Goal: Navigation & Orientation: Find specific page/section

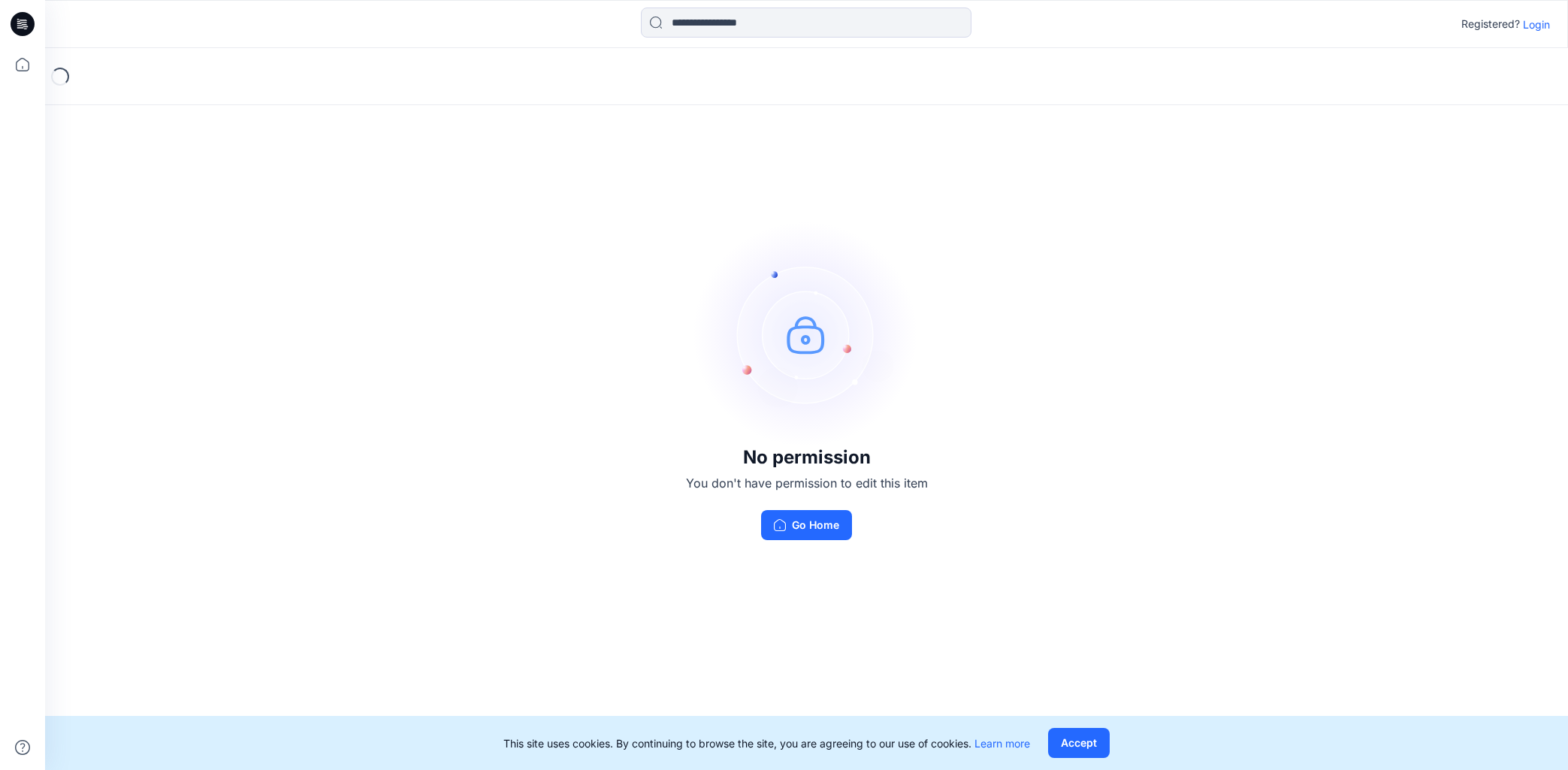
click at [834, 534] on button "Go Home" at bounding box center [807, 525] width 91 height 30
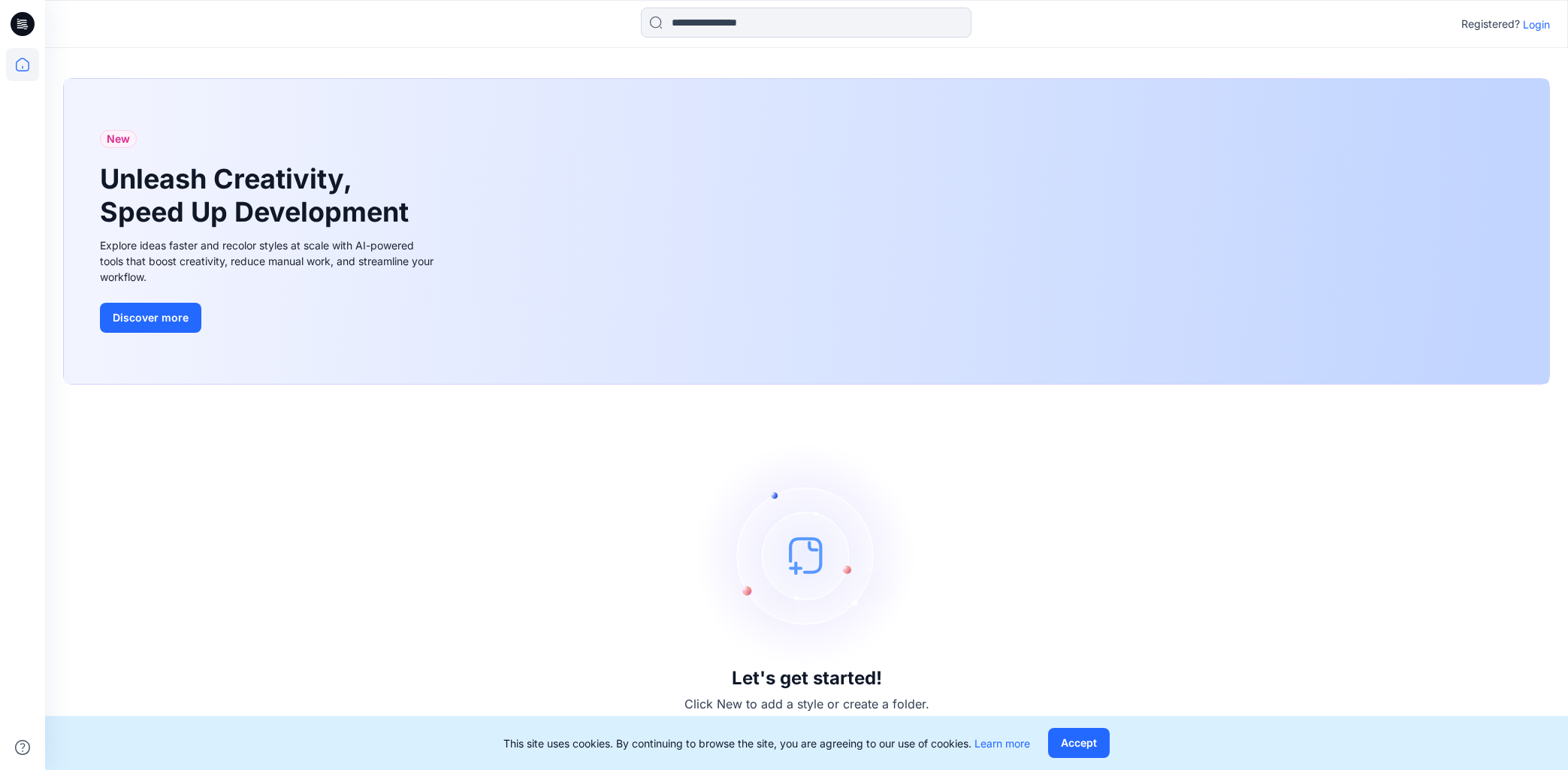
click at [1540, 23] on p "Login" at bounding box center [1535, 24] width 27 height 15
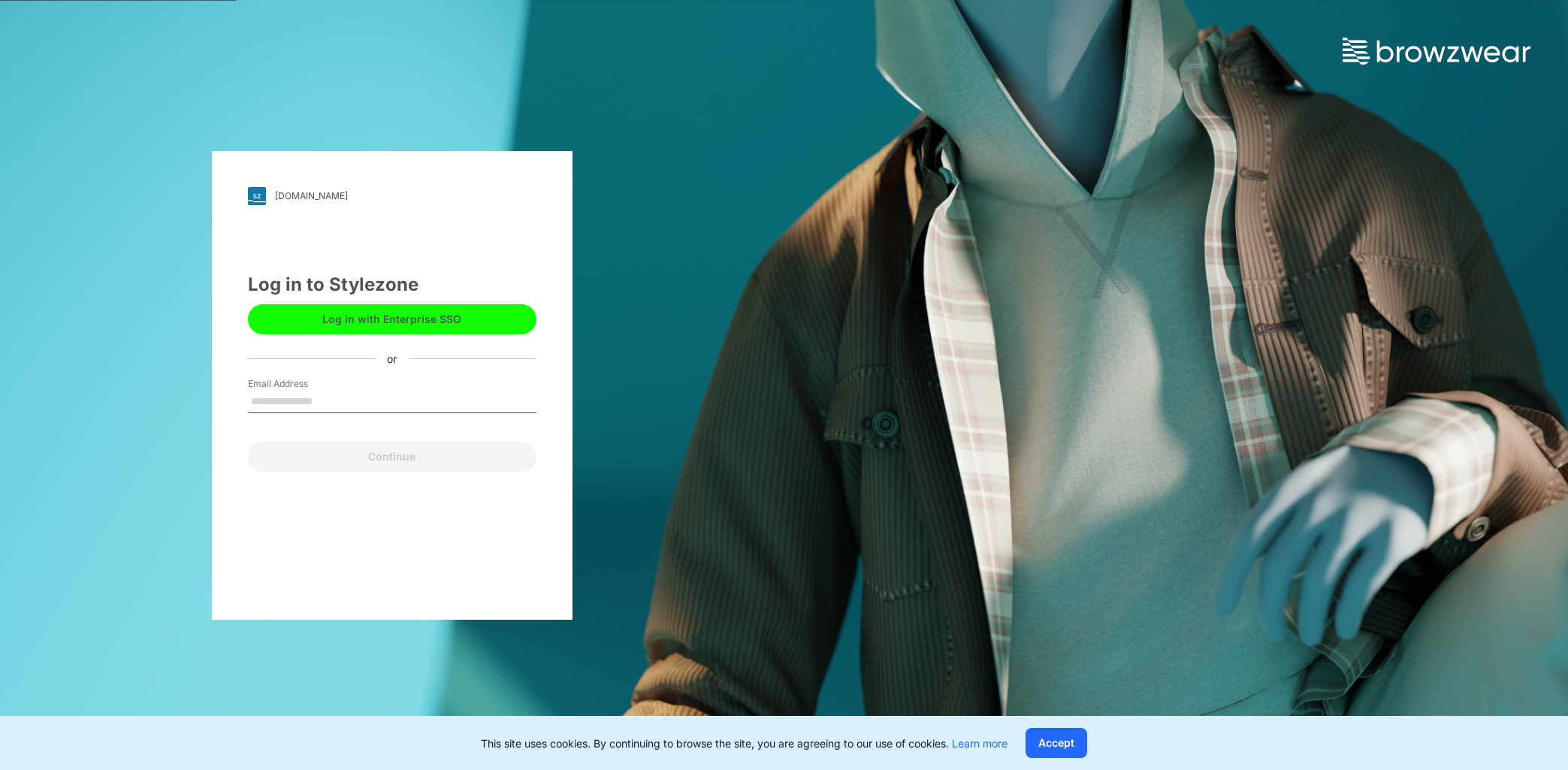
click at [346, 395] on input "Email Address" at bounding box center [392, 402] width 288 height 23
type input "**********"
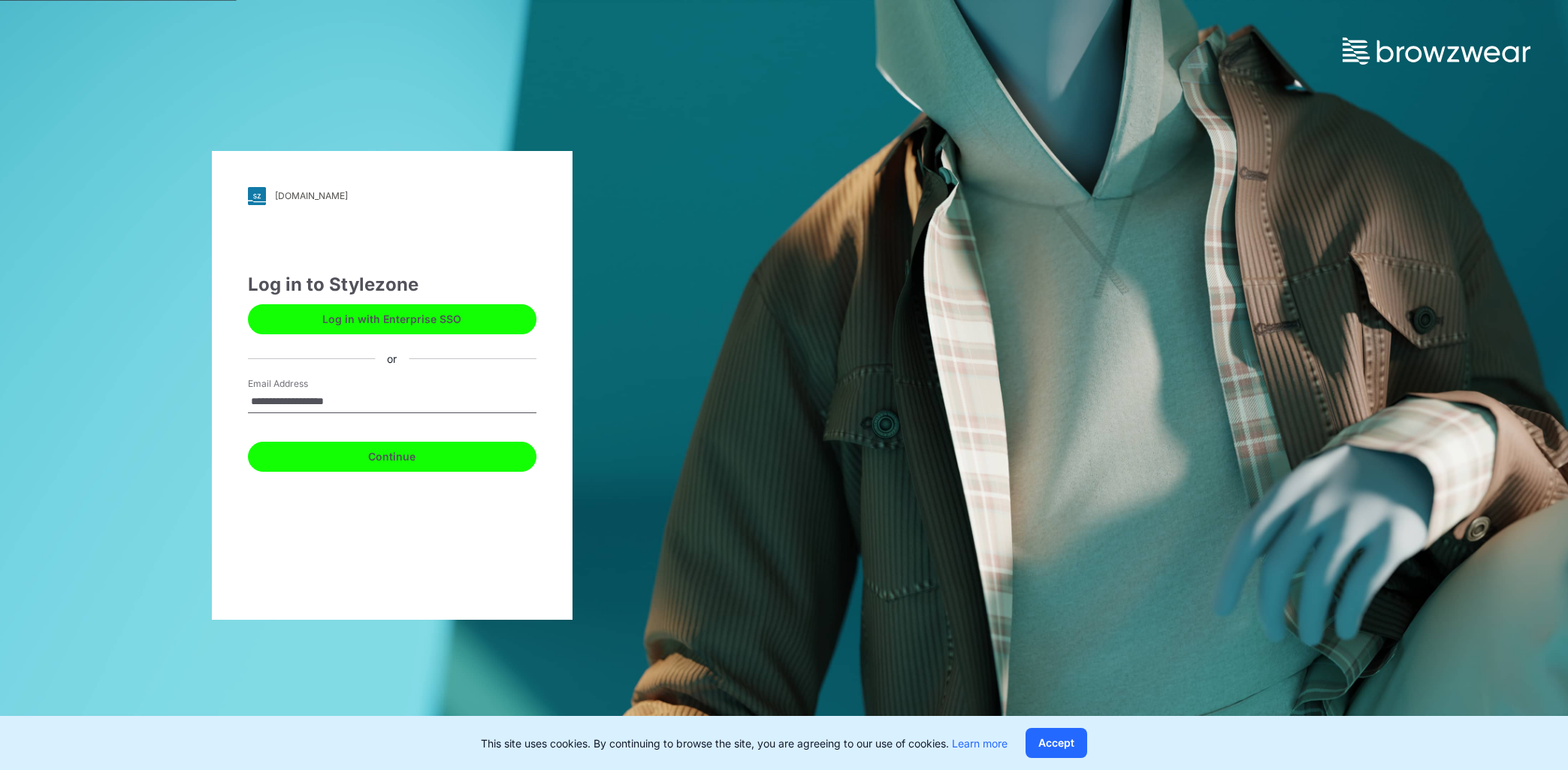
click at [421, 459] on button "Continue" at bounding box center [392, 457] width 288 height 30
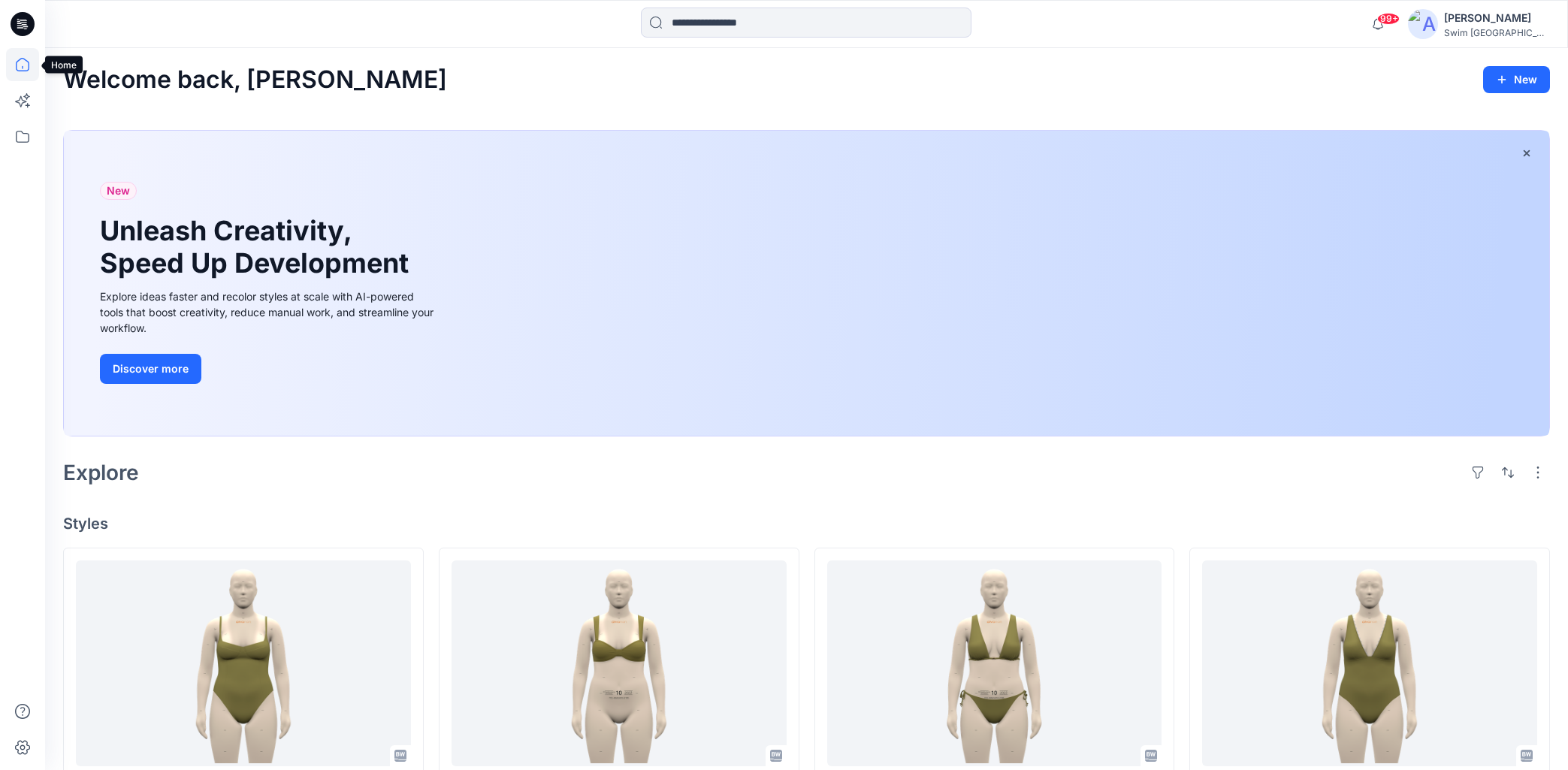
click at [28, 66] on icon at bounding box center [22, 64] width 33 height 33
click at [24, 132] on icon at bounding box center [22, 137] width 33 height 33
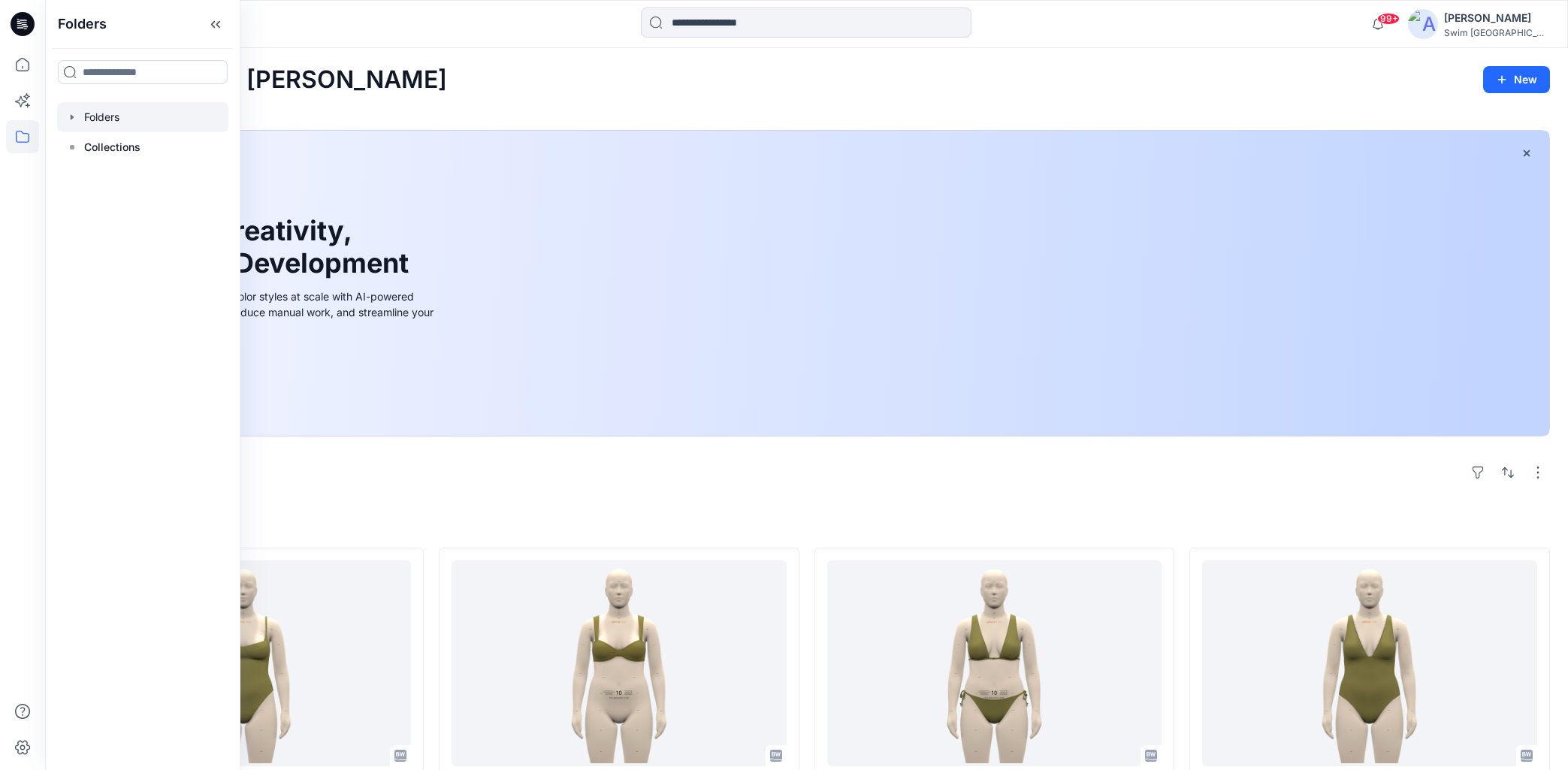
click at [109, 121] on div at bounding box center [142, 116] width 171 height 30
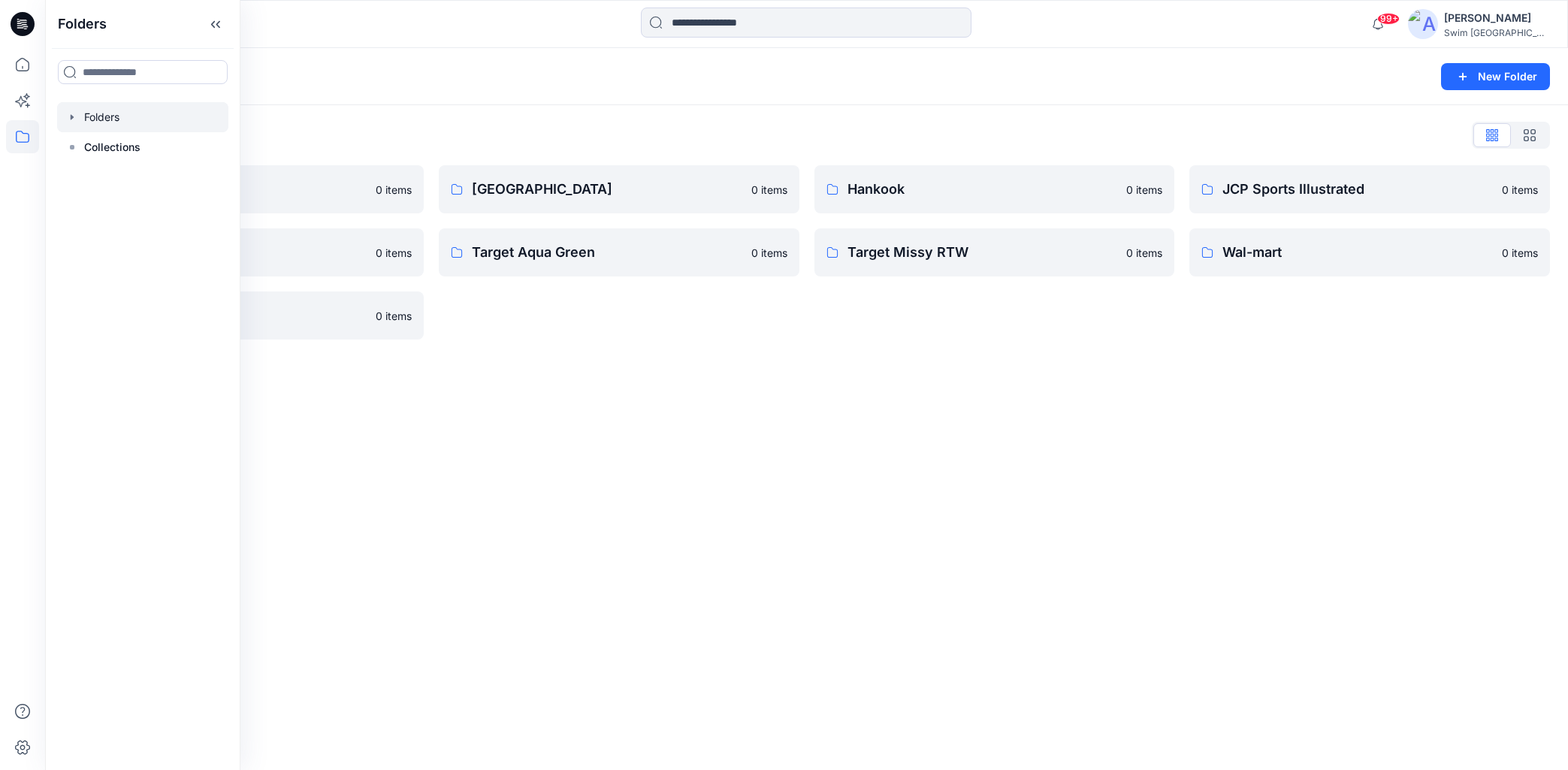
drag, startPoint x: 731, startPoint y: 480, endPoint x: 732, endPoint y: 462, distance: 18.0
click at [731, 480] on div "Folders New Folder Folders List Champion 0 items SEJIN 0 items WINWAVE 0 items …" at bounding box center [806, 409] width 1522 height 722
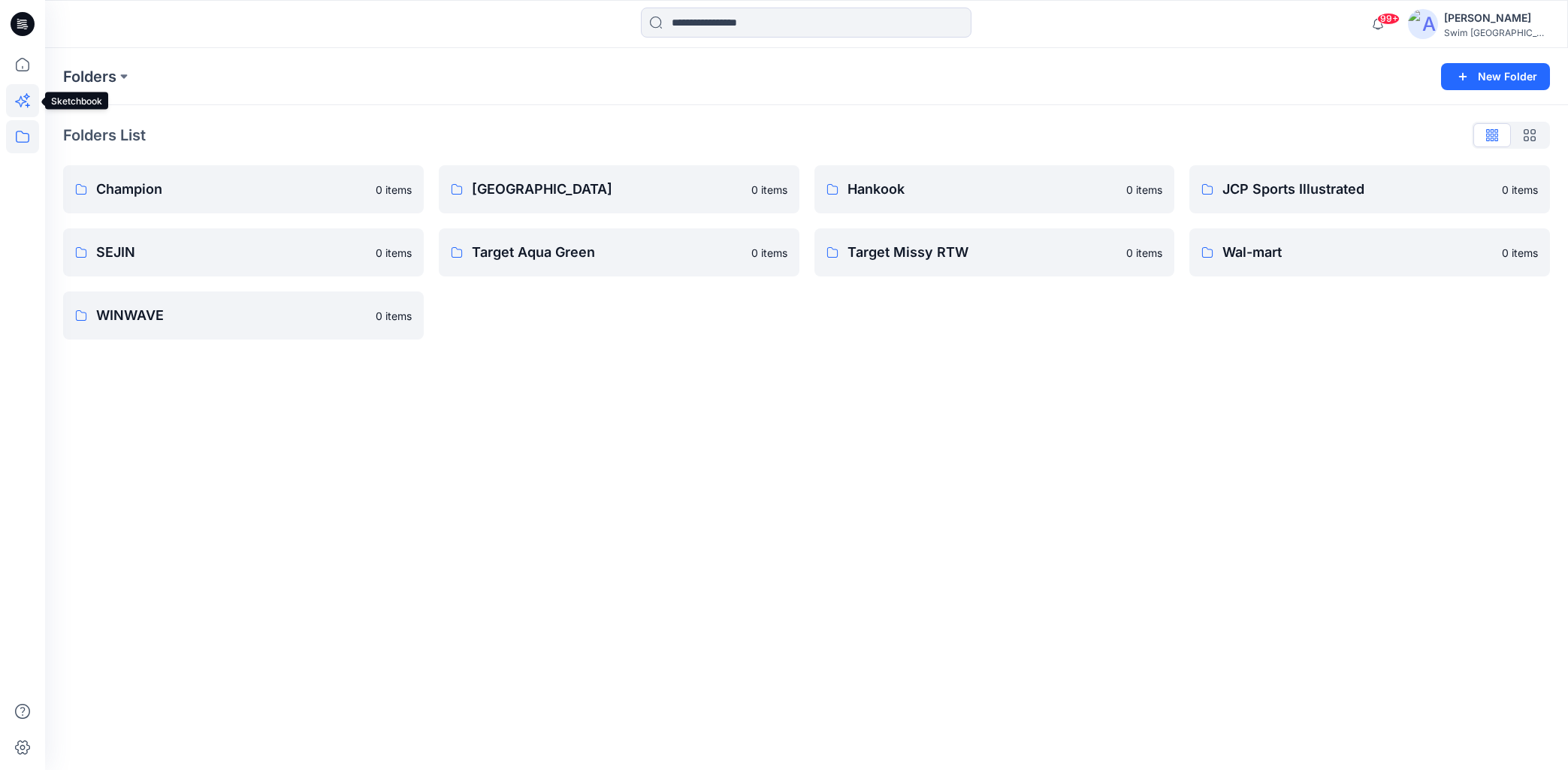
click at [27, 110] on icon at bounding box center [22, 100] width 33 height 33
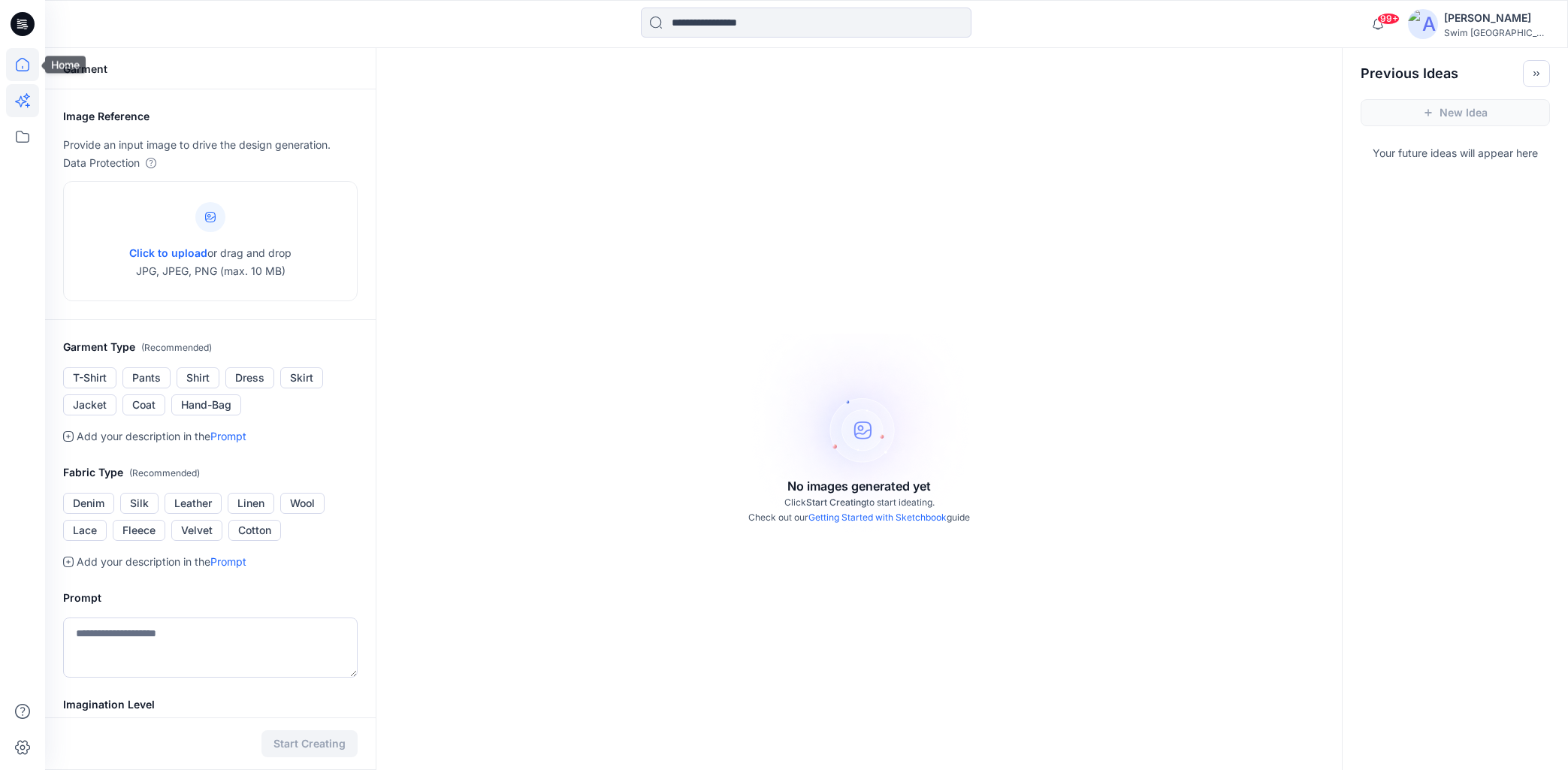
click at [23, 60] on icon at bounding box center [22, 64] width 33 height 33
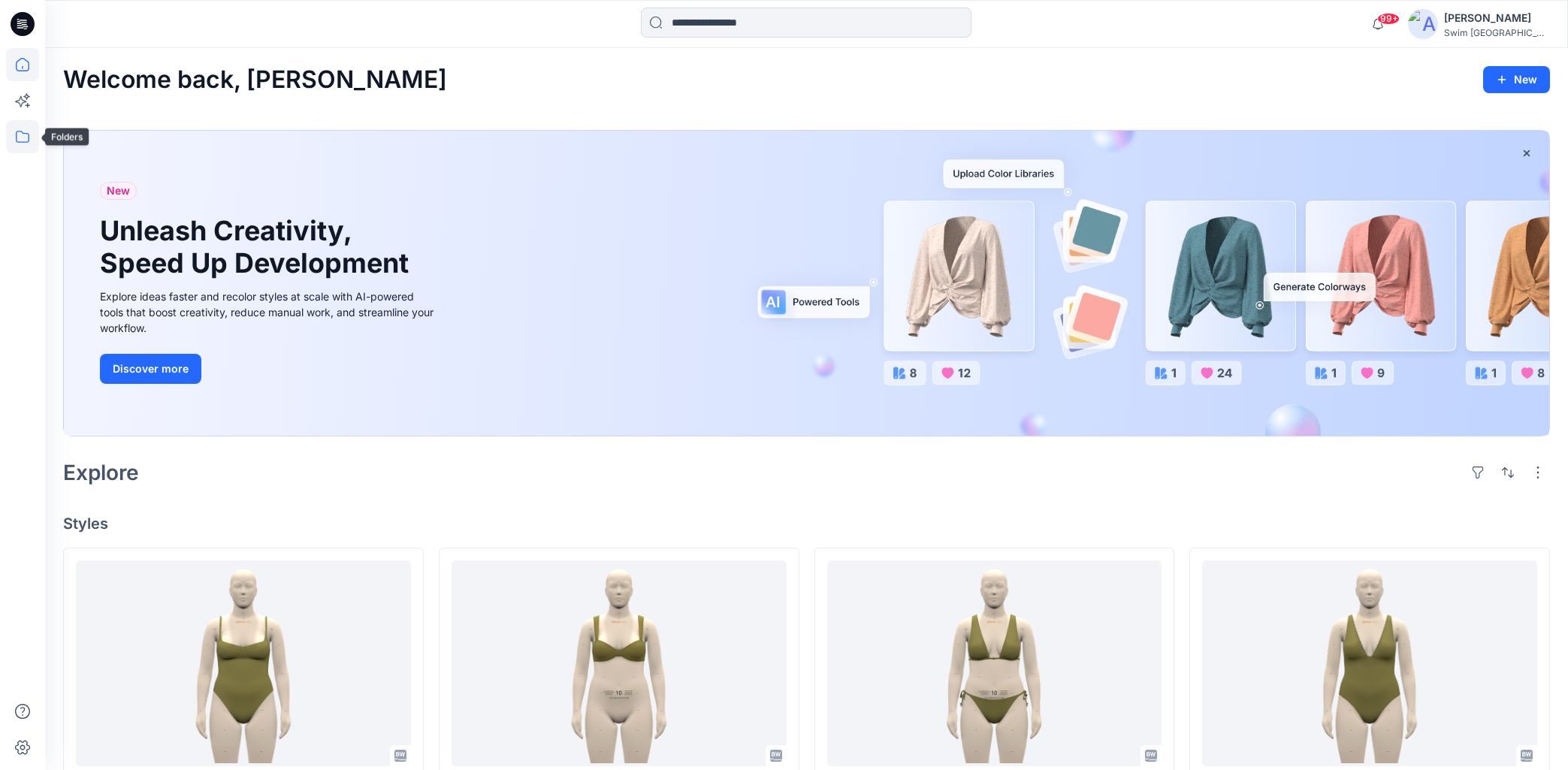
click at [24, 132] on icon at bounding box center [22, 137] width 14 height 12
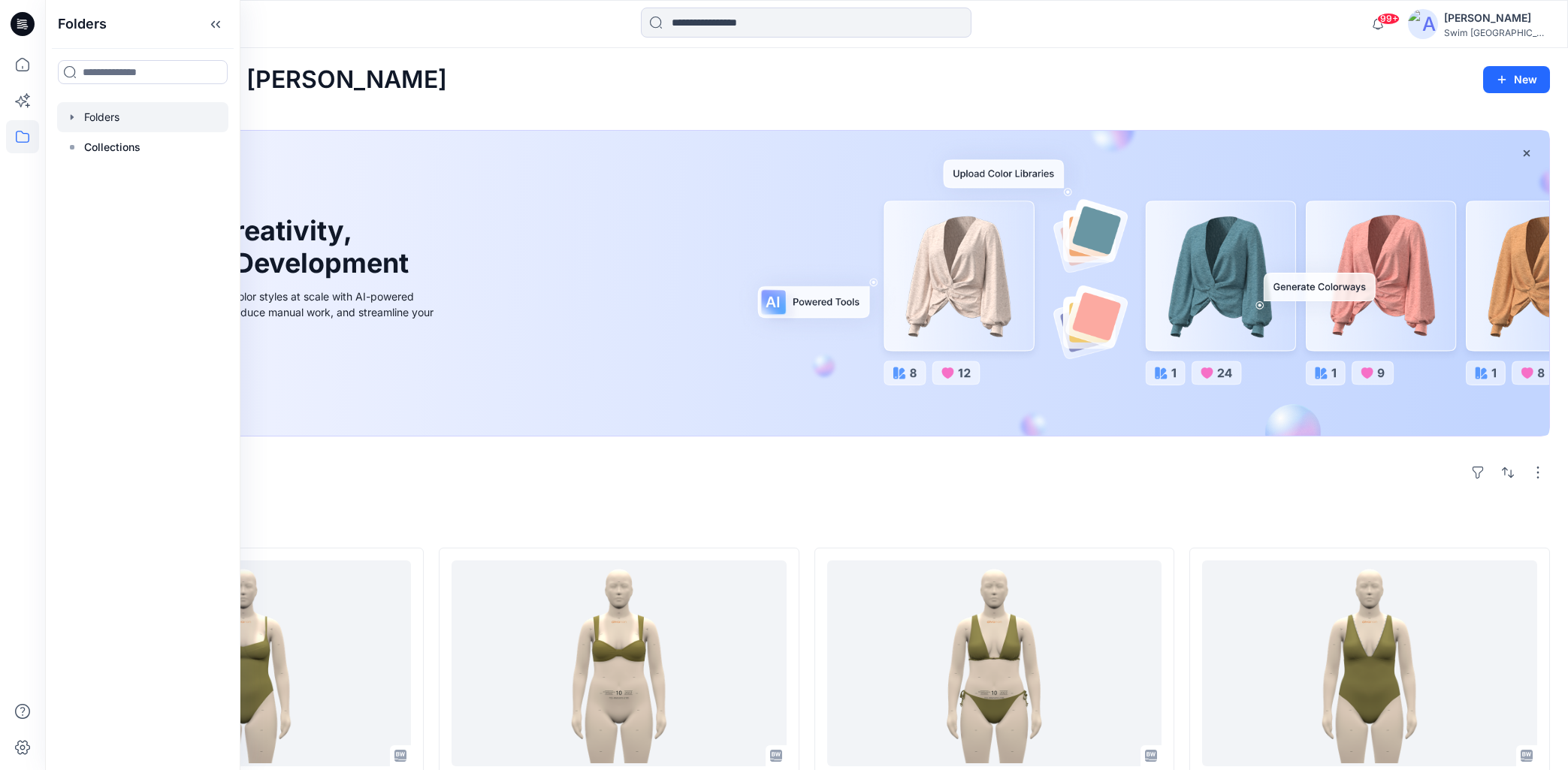
click at [107, 122] on div at bounding box center [142, 116] width 171 height 30
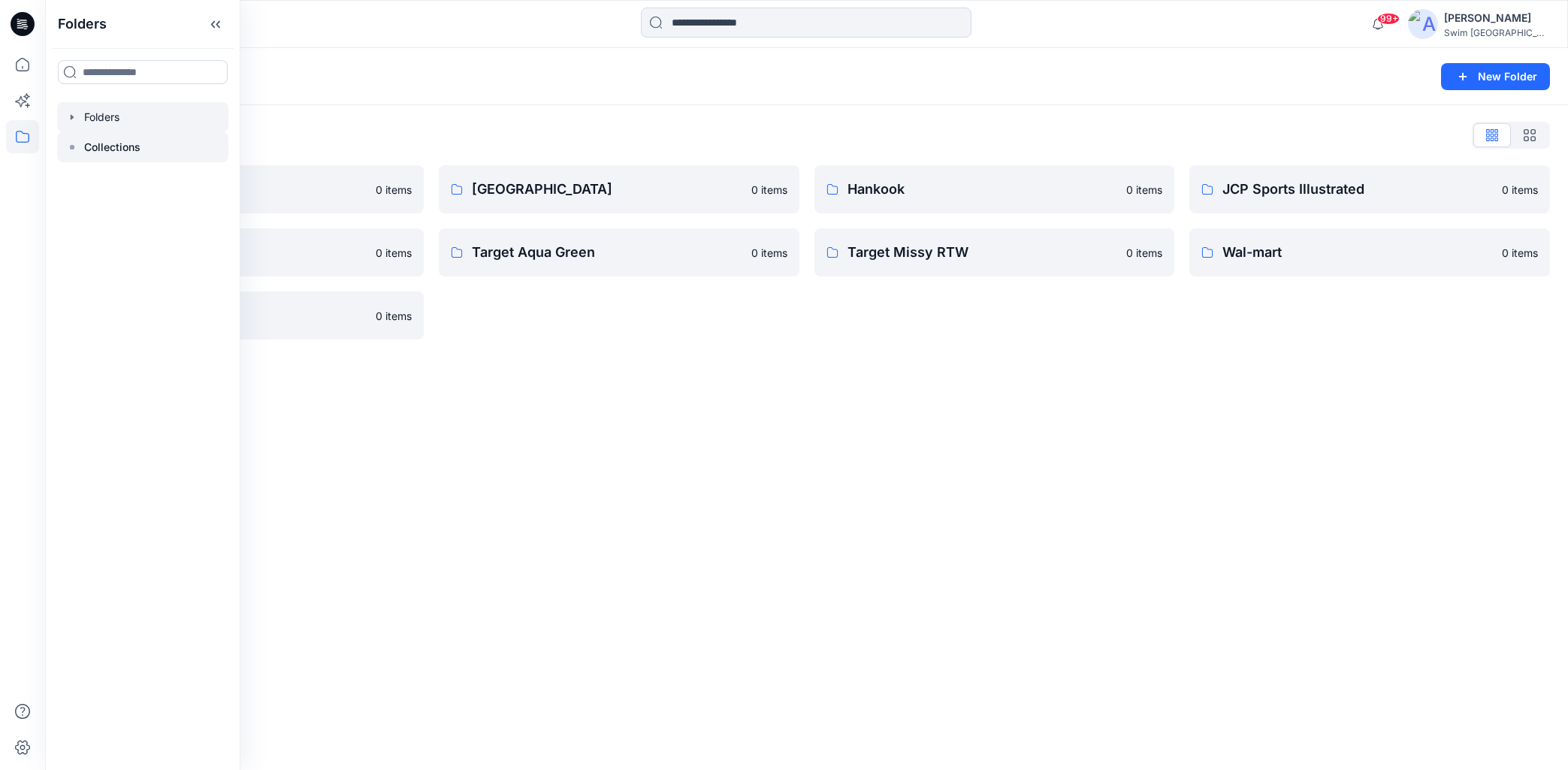
click at [112, 149] on p "Collections" at bounding box center [112, 147] width 56 height 18
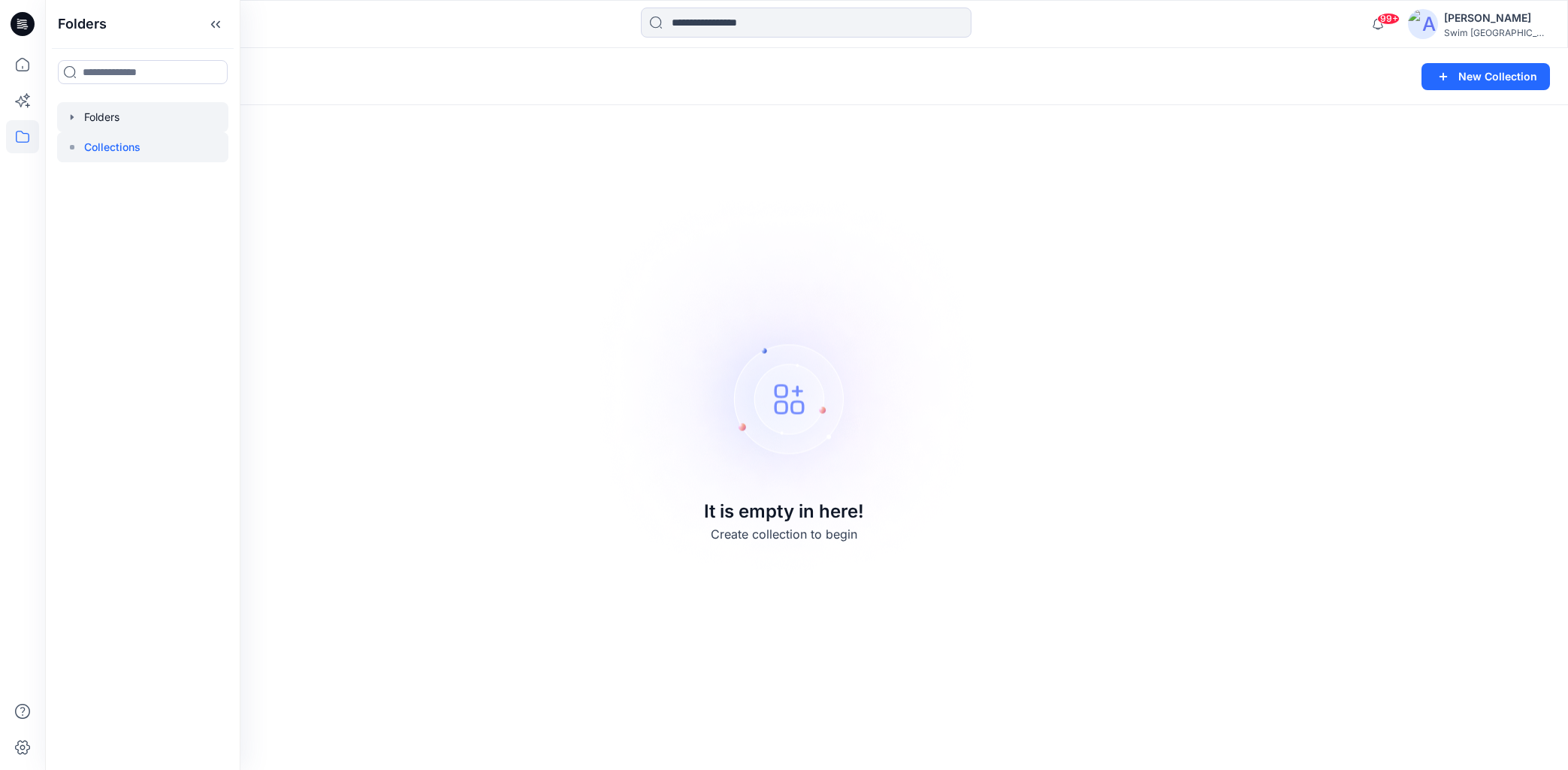
click at [81, 120] on div at bounding box center [142, 116] width 171 height 30
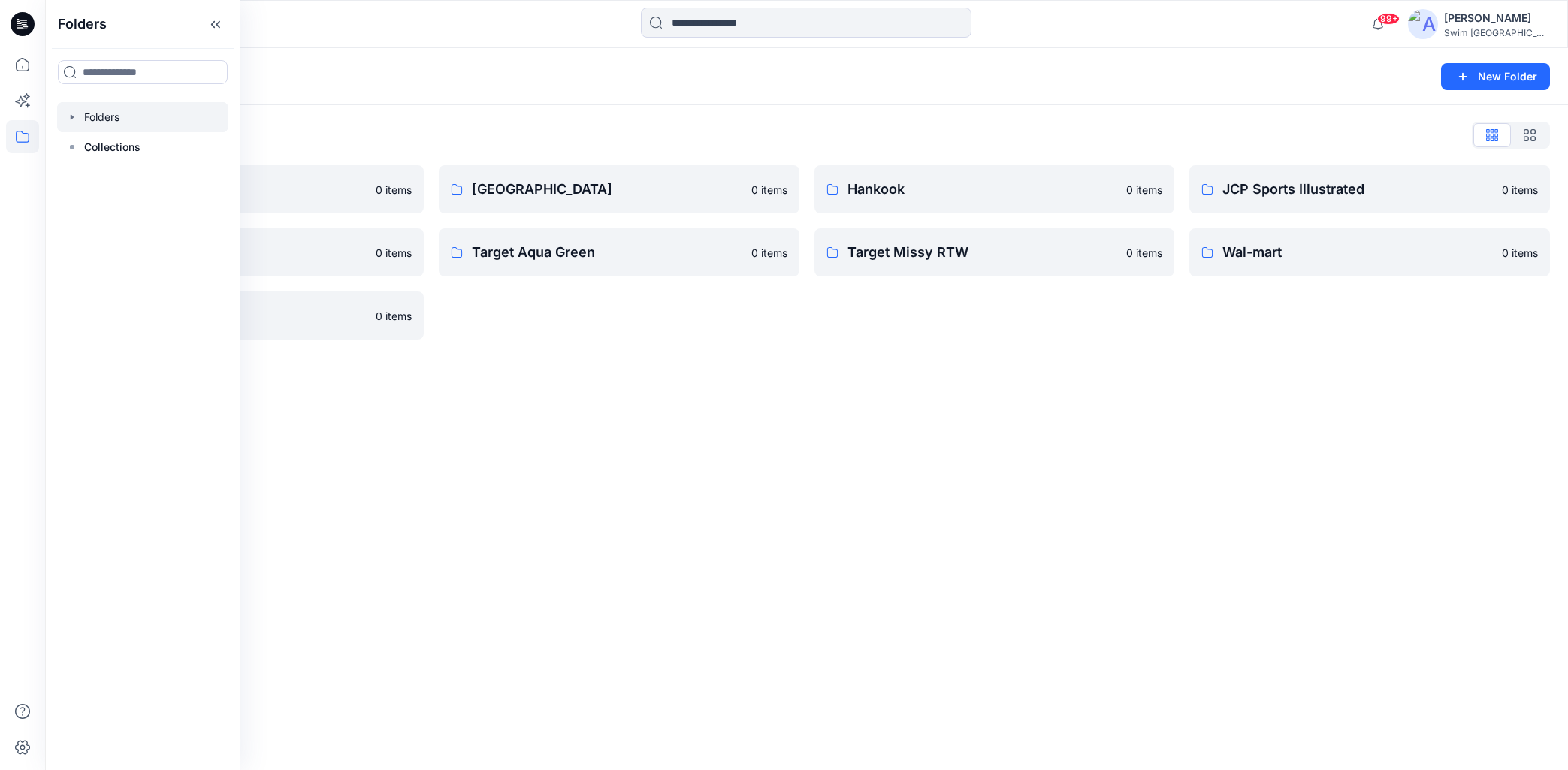
drag, startPoint x: 918, startPoint y: 431, endPoint x: 947, endPoint y: 413, distance: 34.1
click at [918, 431] on div "Folders New Folder Folders List Champion 0 items SEJIN 0 items WINWAVE 0 items …" at bounding box center [806, 409] width 1522 height 722
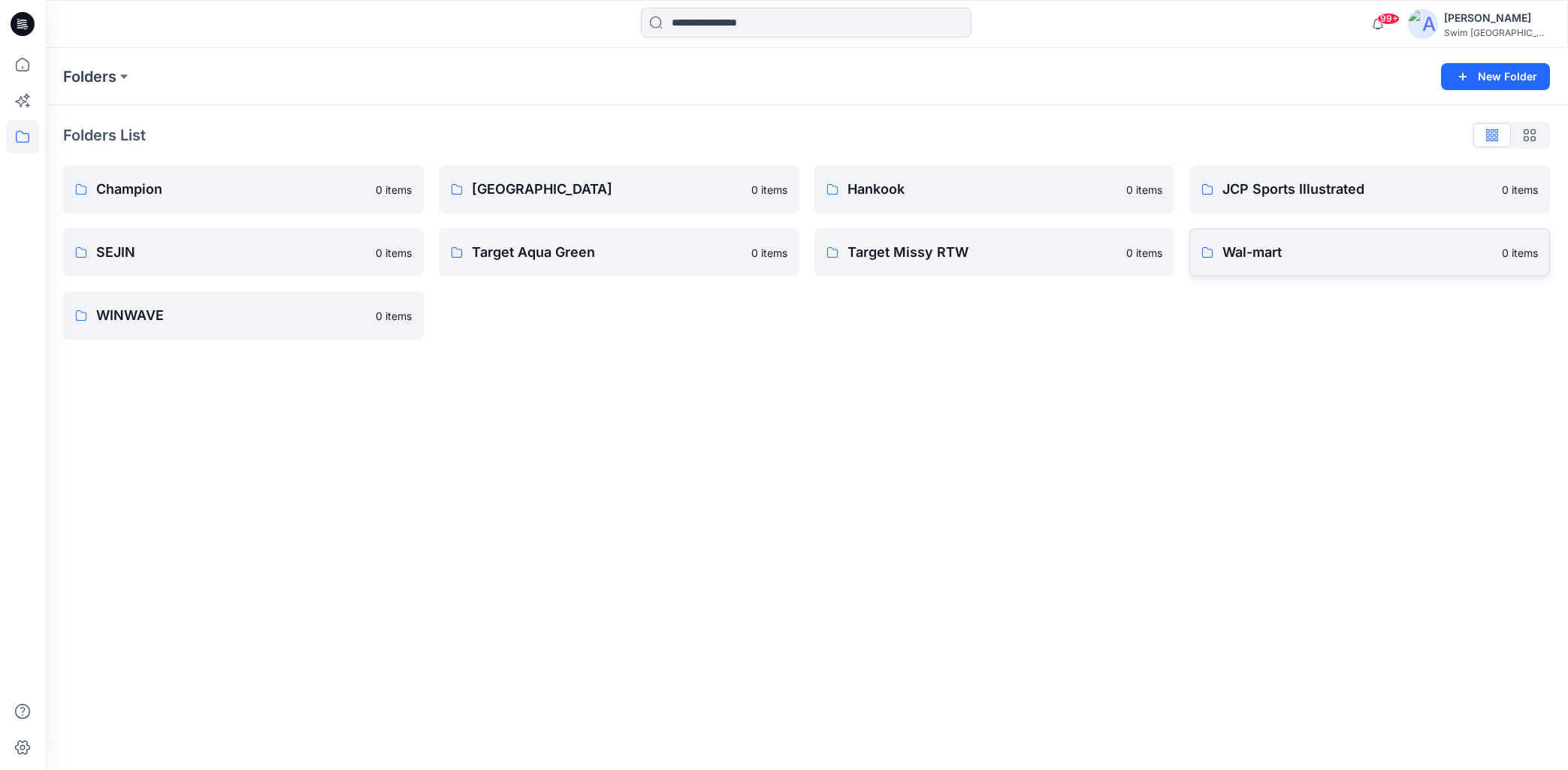
click at [1338, 234] on link "Wal-mart 0 items" at bounding box center [1369, 252] width 361 height 48
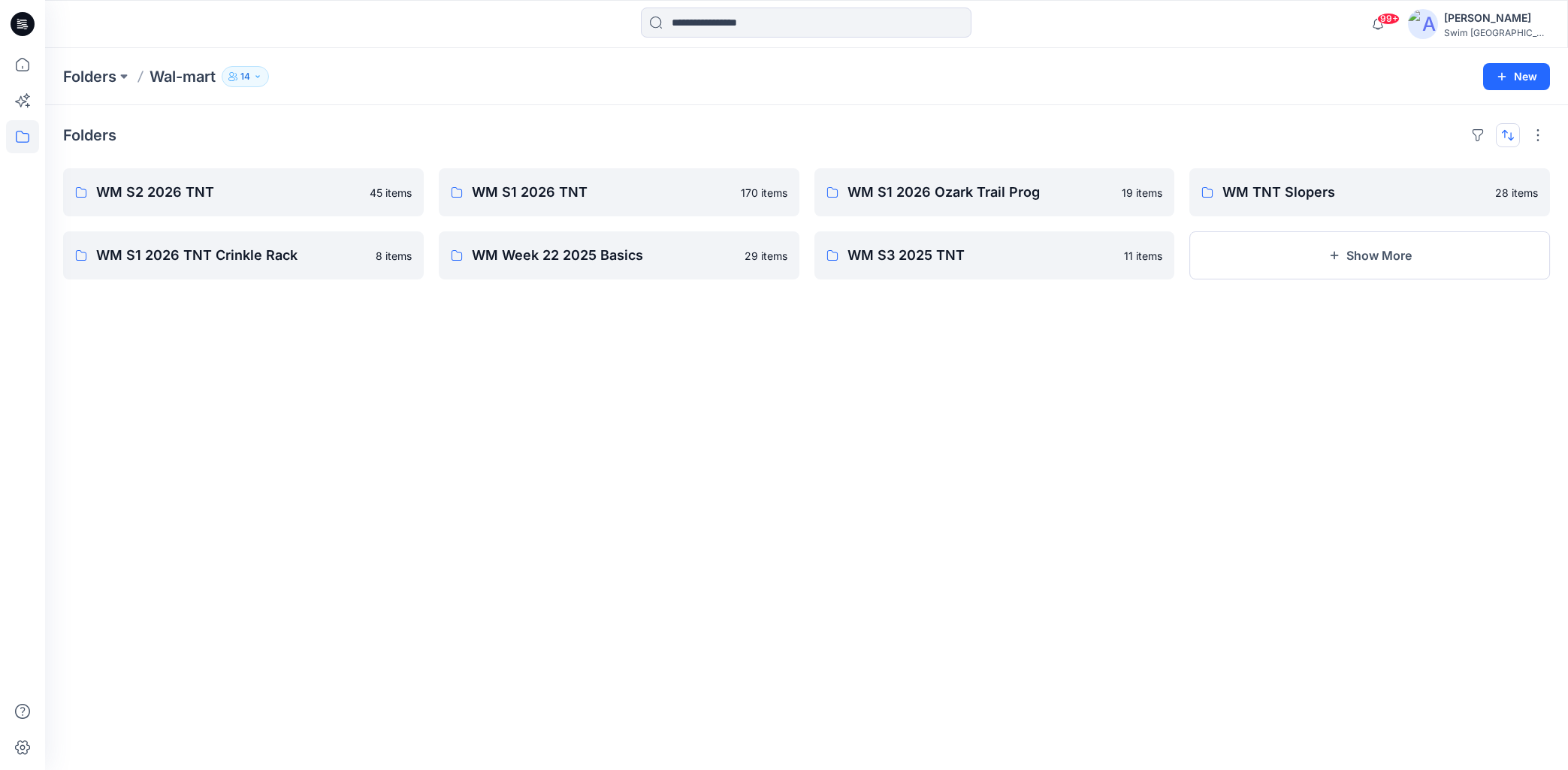
click at [1500, 133] on button "button" at bounding box center [1508, 135] width 24 height 24
click at [1440, 129] on div "Folders Last update A to Z" at bounding box center [807, 135] width 1487 height 24
click at [179, 190] on p "WM S2 2026 TNT" at bounding box center [242, 192] width 291 height 21
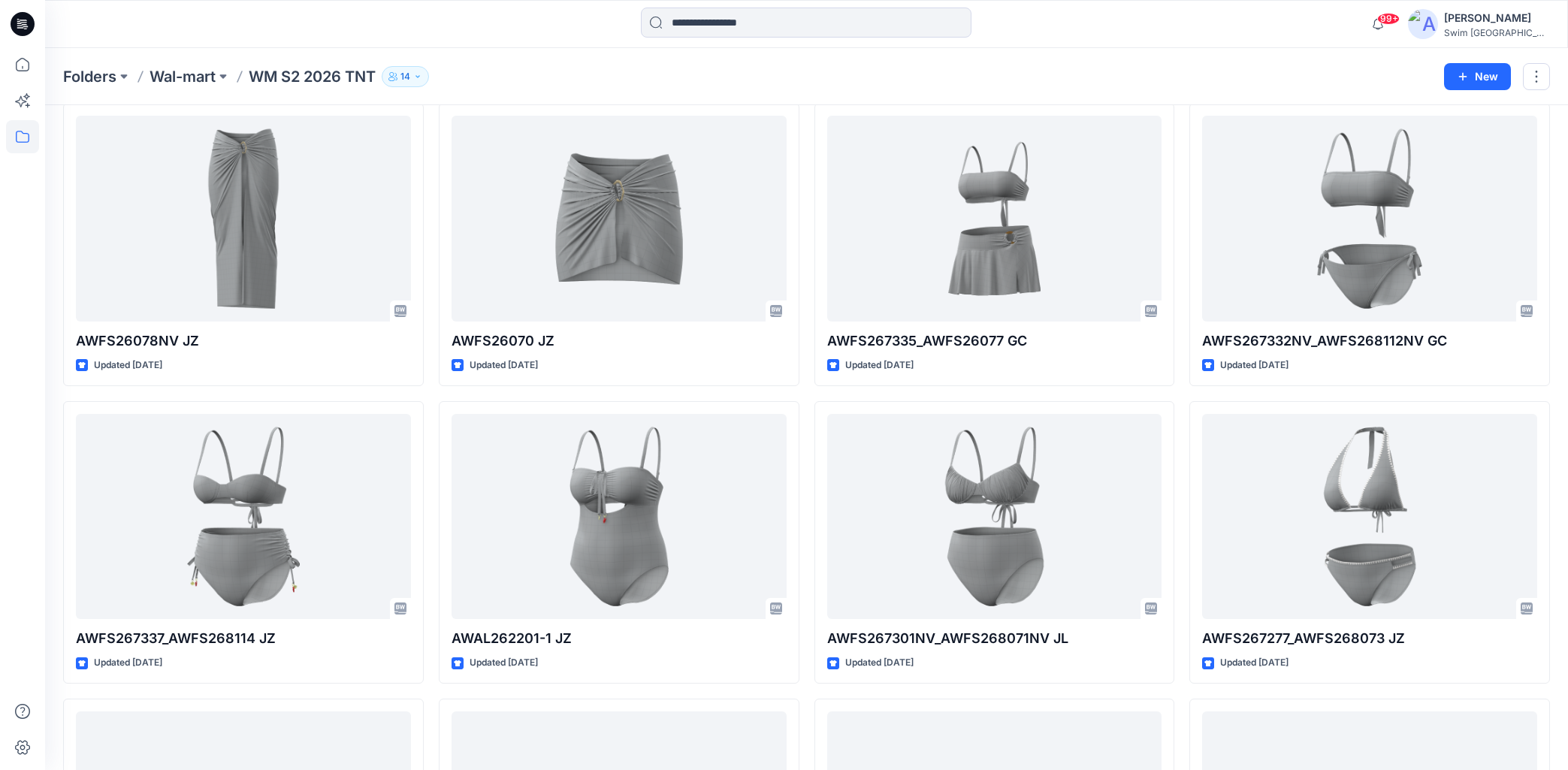
scroll to position [71, 0]
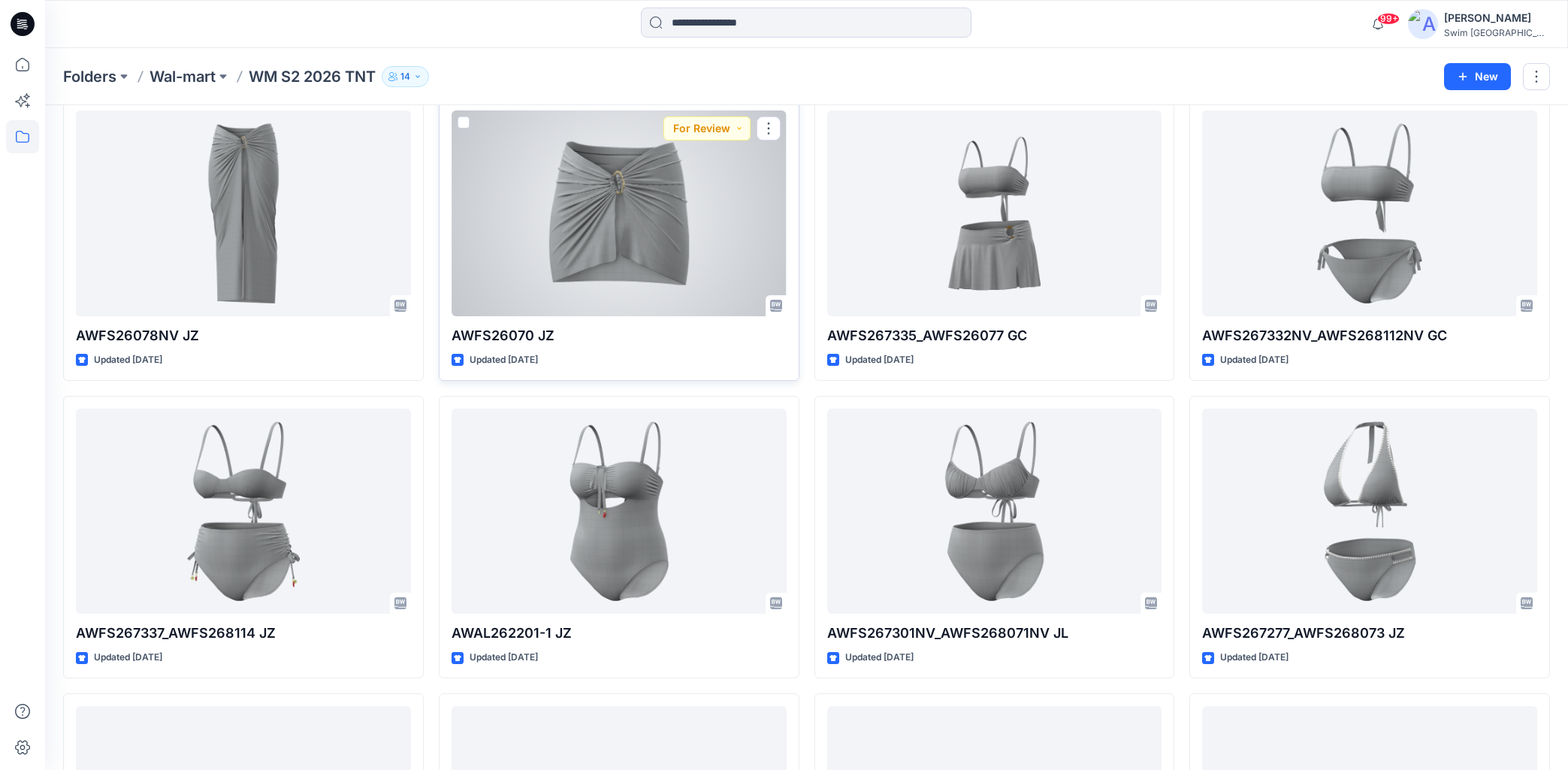
click at [697, 244] on div at bounding box center [620, 213] width 335 height 206
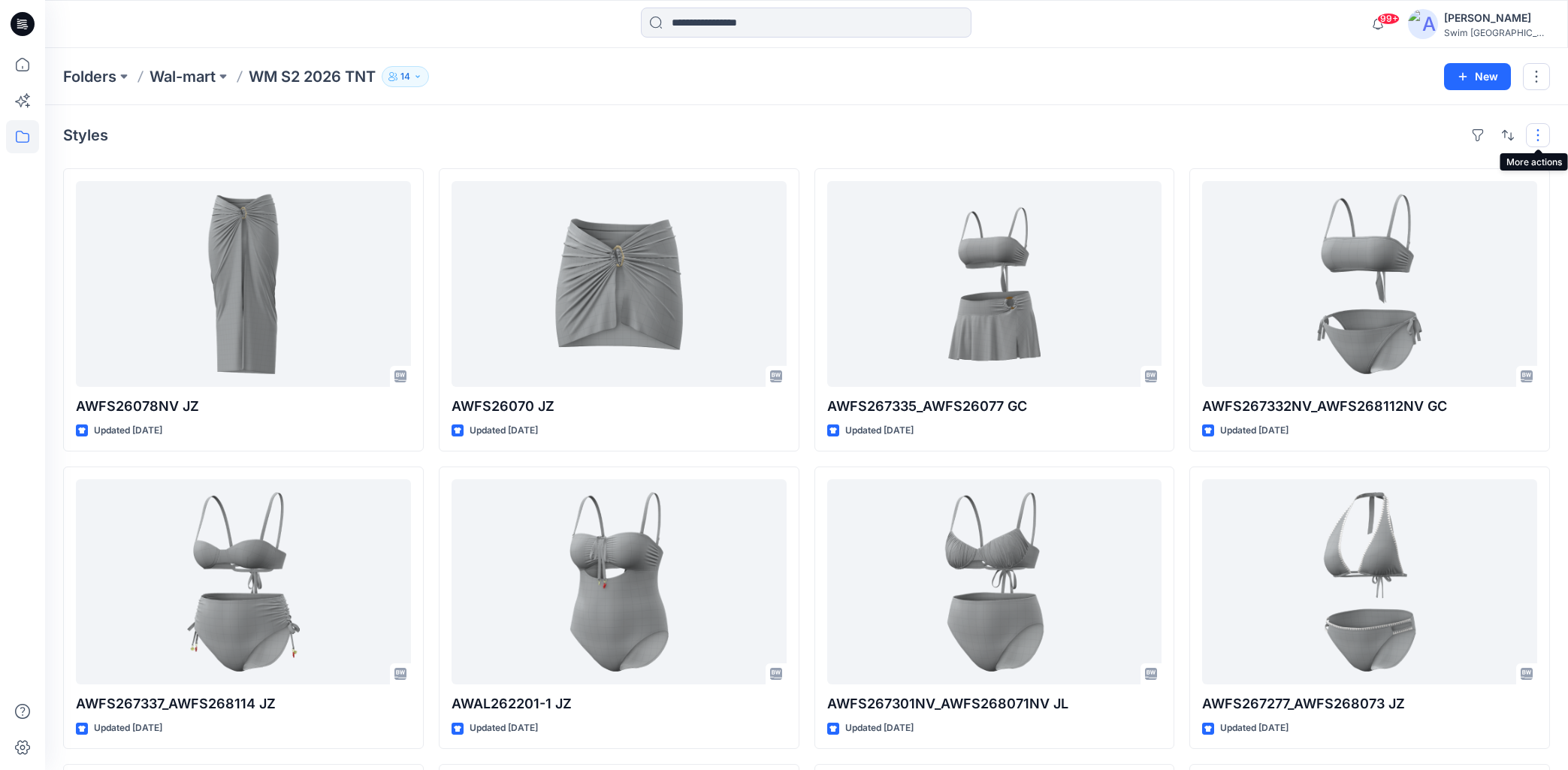
click at [1539, 133] on button "button" at bounding box center [1538, 135] width 24 height 24
drag, startPoint x: 1414, startPoint y: 135, endPoint x: 1483, endPoint y: 135, distance: 69.0
click at [1417, 135] on div "Styles Layout Grid Large Grid Folder View Compact Card Card View Card Info Tags" at bounding box center [807, 135] width 1487 height 24
click at [1099, 145] on div "Styles" at bounding box center [807, 135] width 1487 height 24
